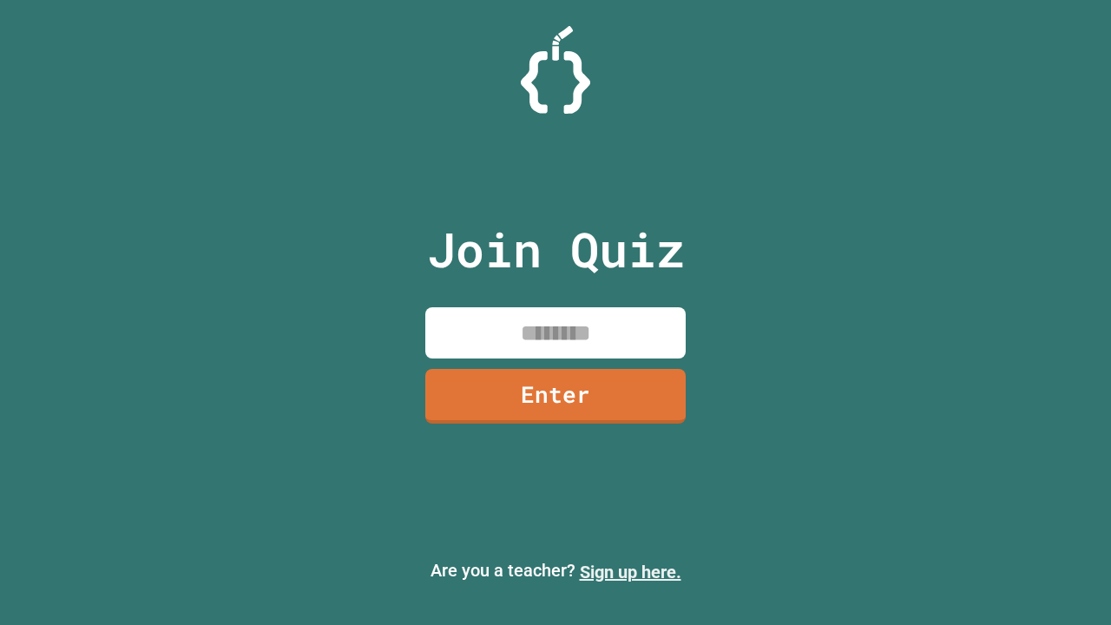
click at [630, 572] on link "Sign up here." at bounding box center [631, 572] width 102 height 21
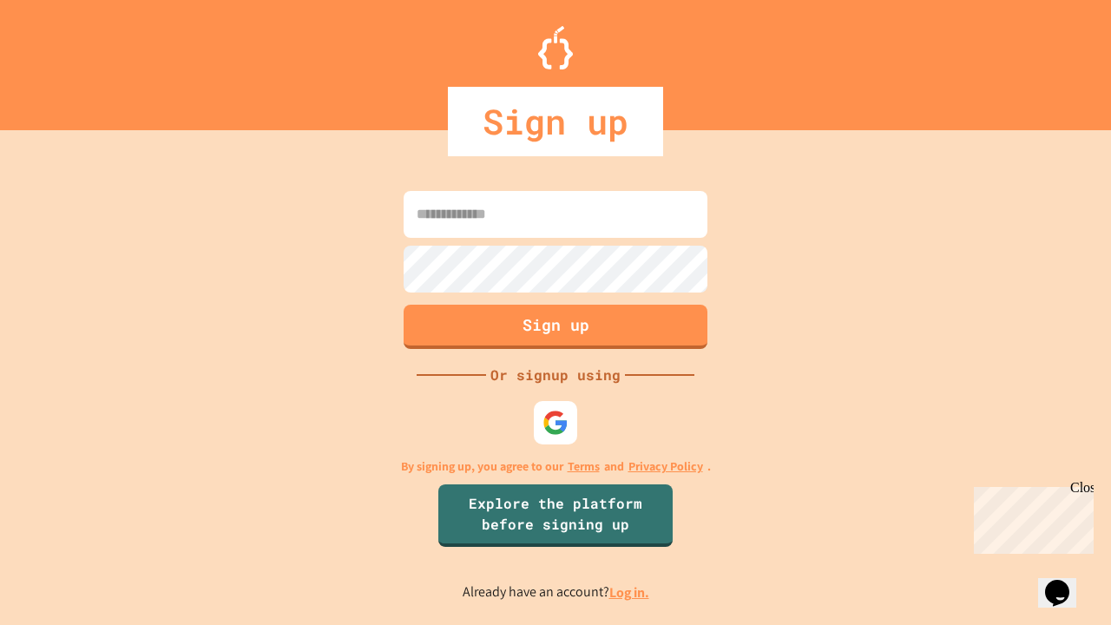
click at [630, 592] on link "Log in." at bounding box center [629, 592] width 40 height 18
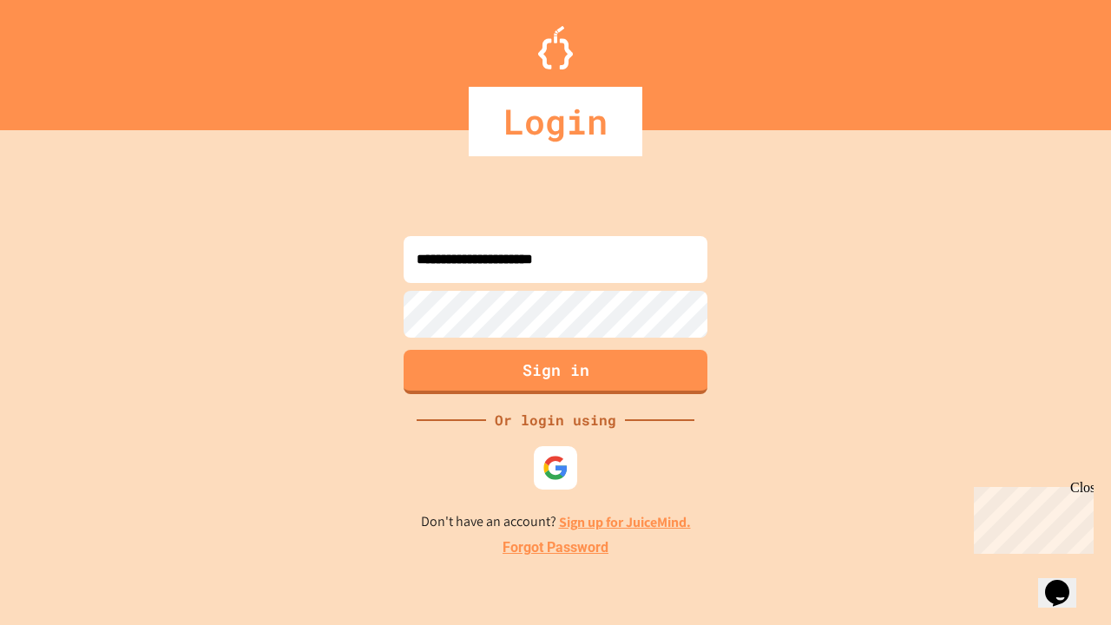
type input "**********"
